Goal: Information Seeking & Learning: Understand process/instructions

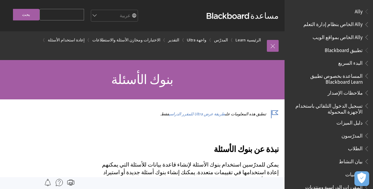
scroll to position [808, 0]
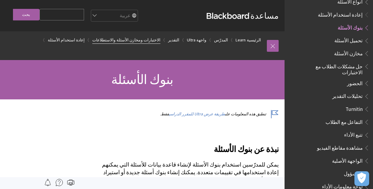
click at [154, 40] on link "الاختبارات ومخازن الأسئلة والاستطلاعات" at bounding box center [126, 39] width 68 height 7
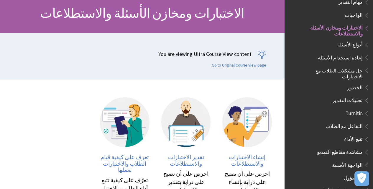
scroll to position [79, 0]
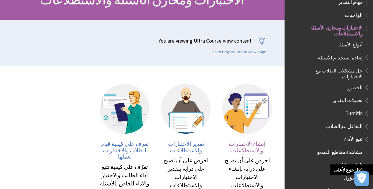
click at [229, 110] on img at bounding box center [248, 109] width 50 height 50
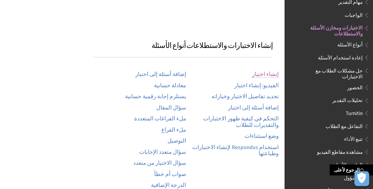
click at [265, 71] on link "إنشاء اختبار" at bounding box center [265, 74] width 27 height 7
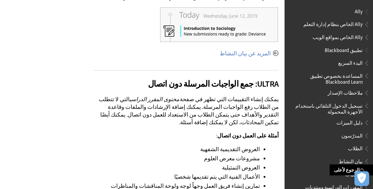
scroll to position [9447, 0]
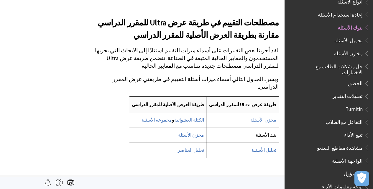
scroll to position [4735, 0]
